Goal: Browse casually

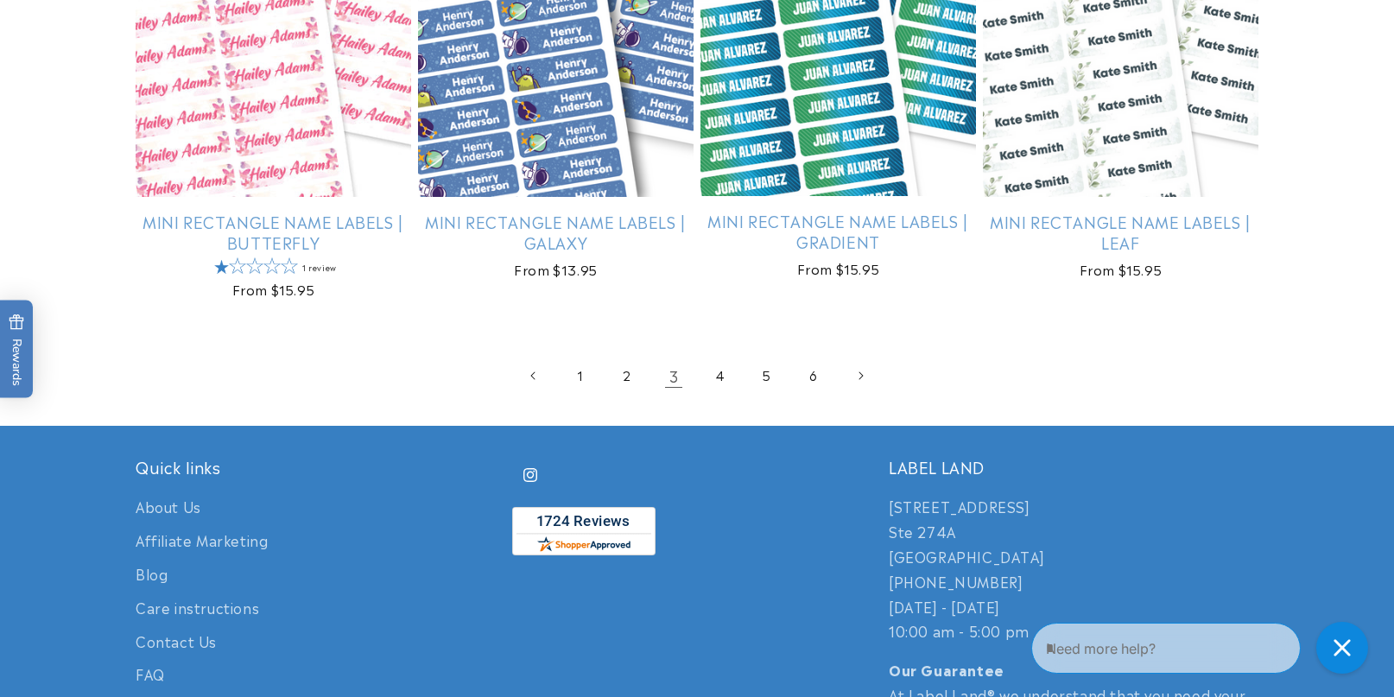
scroll to position [3869, 0]
